Goal: Task Accomplishment & Management: Manage account settings

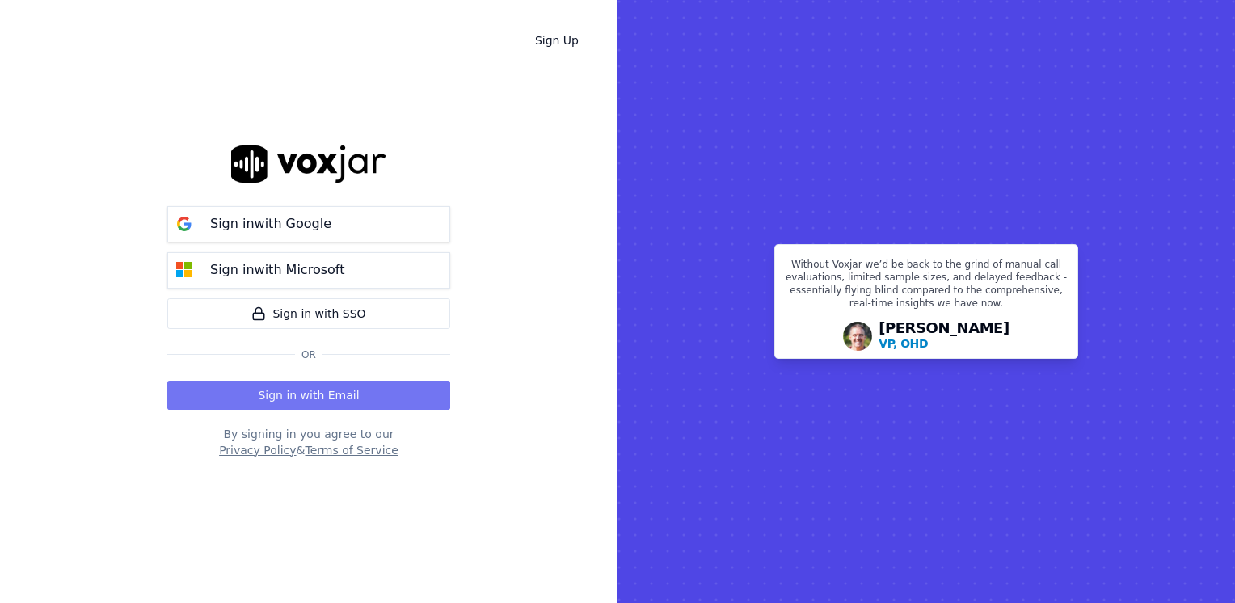
drag, startPoint x: 0, startPoint y: 0, endPoint x: 352, endPoint y: 405, distance: 536.9
click at [352, 405] on button "Sign in with Email" at bounding box center [308, 395] width 283 height 29
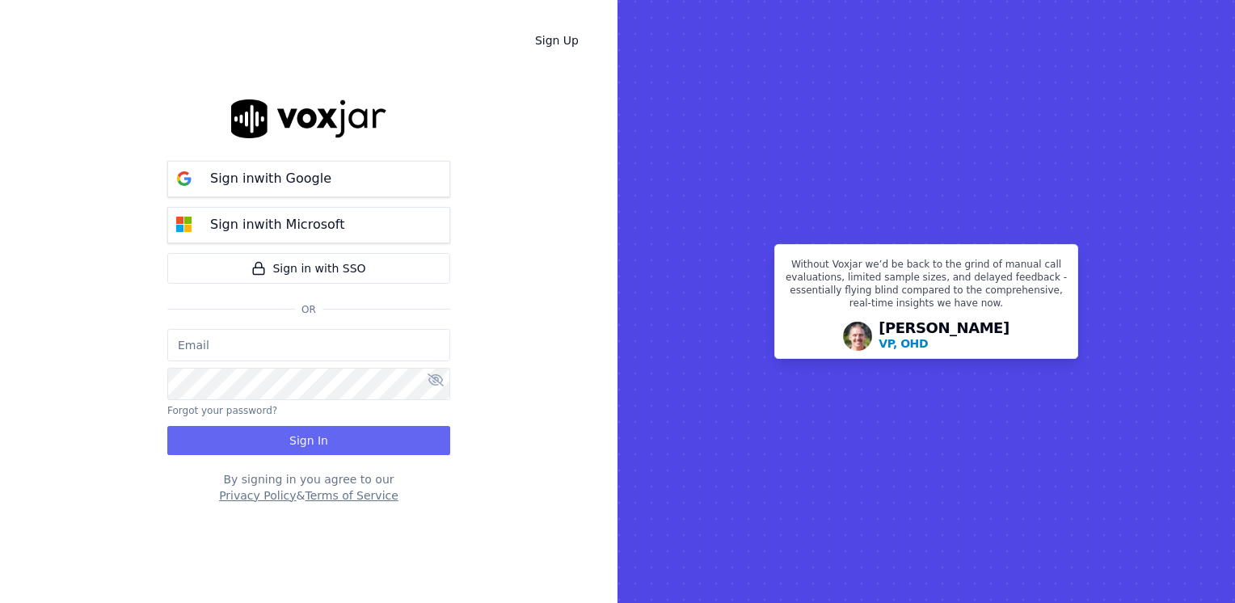
click at [350, 332] on input "email" at bounding box center [308, 345] width 283 height 32
type input "[EMAIL_ADDRESS][DOMAIN_NAME]"
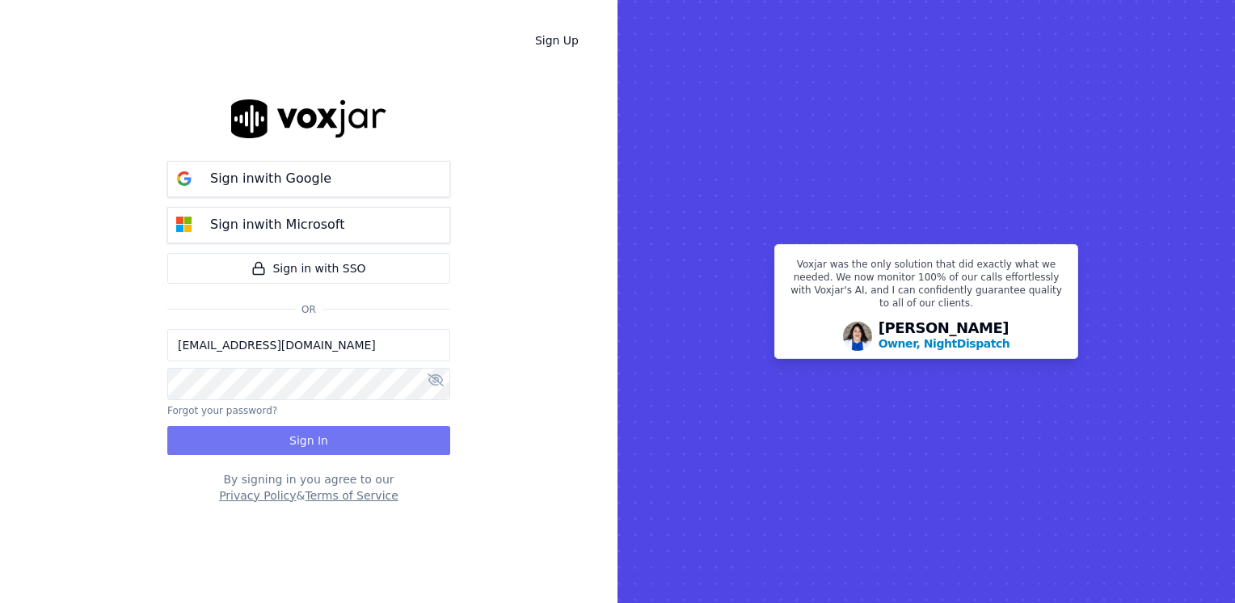
click at [386, 437] on button "Sign In" at bounding box center [308, 440] width 283 height 29
